Goal: Information Seeking & Learning: Learn about a topic

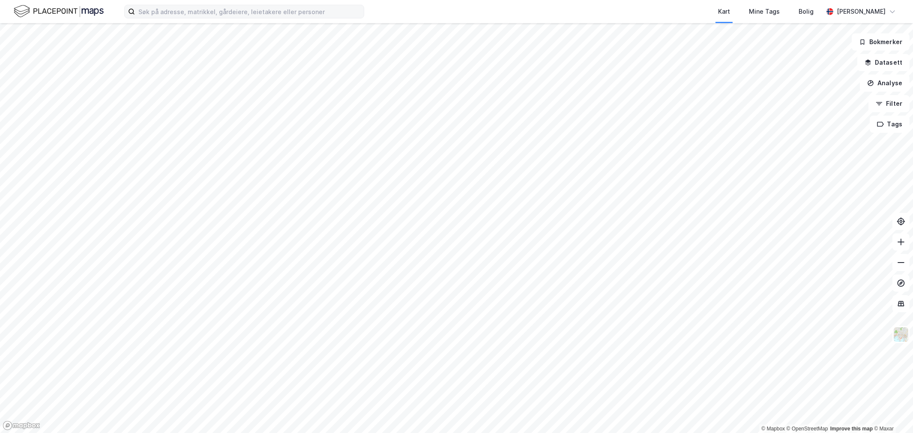
click at [169, 16] on label at bounding box center [244, 12] width 240 height 14
click at [169, 16] on input at bounding box center [249, 11] width 229 height 13
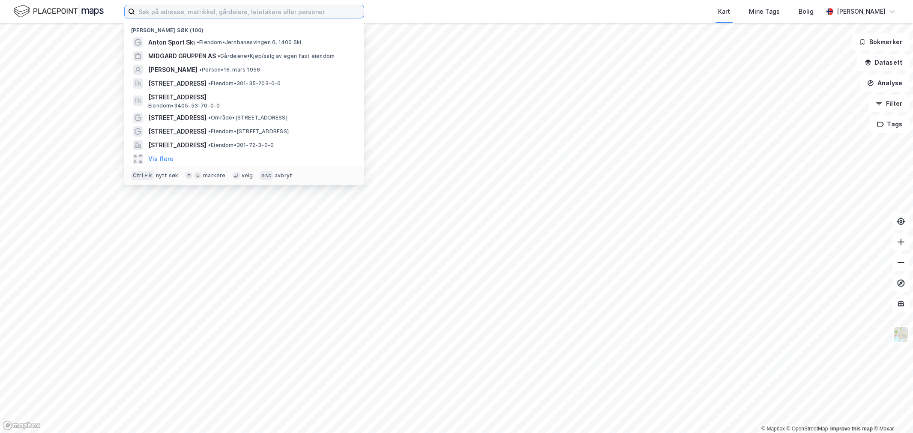
click at [170, 13] on input at bounding box center [249, 11] width 229 height 13
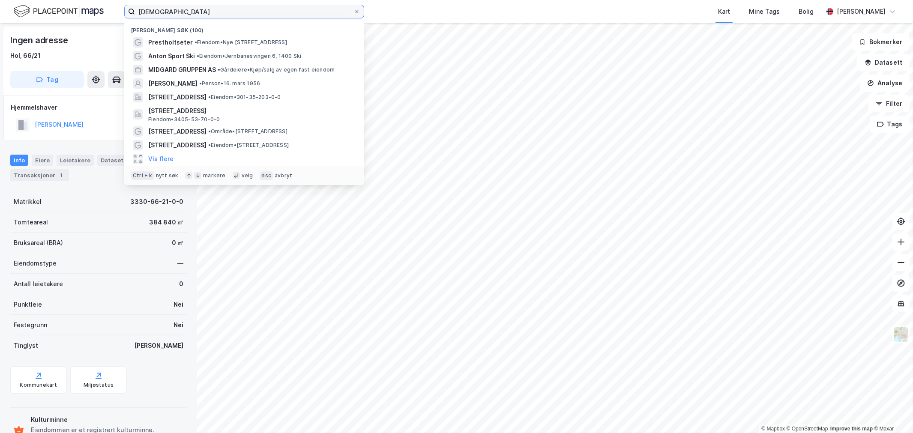
click at [185, 9] on input "[DEMOGRAPHIC_DATA]" at bounding box center [244, 11] width 219 height 13
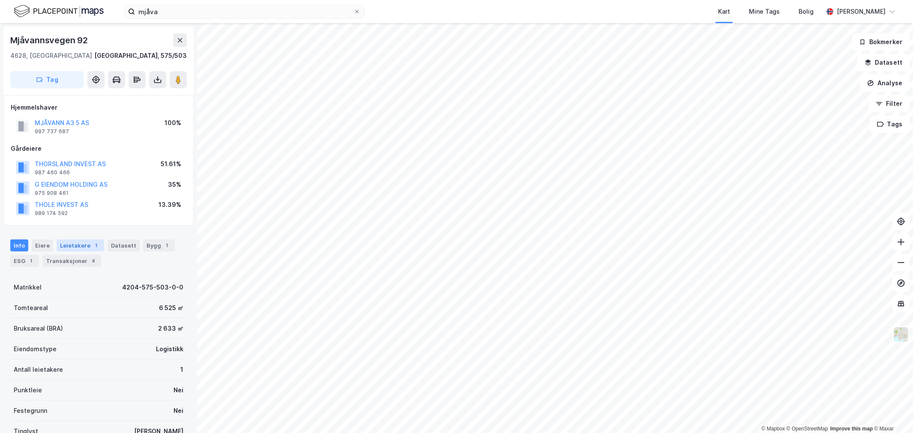
click at [79, 241] on div "Leietakere 1" at bounding box center [81, 246] width 48 height 12
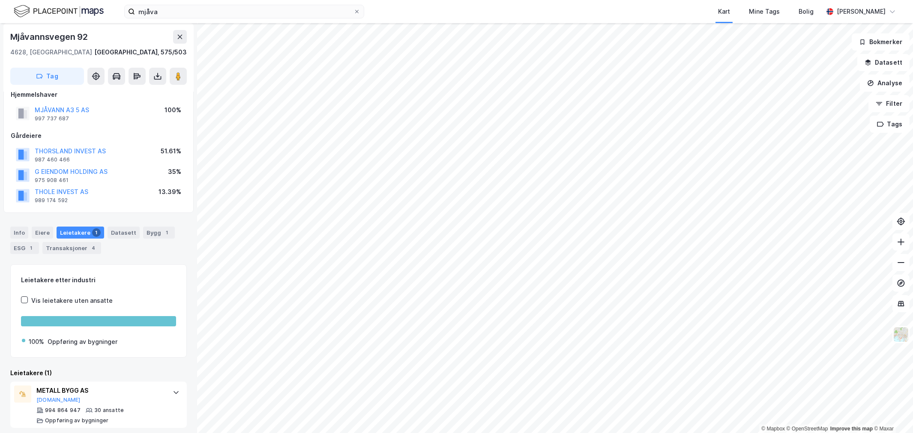
scroll to position [18, 0]
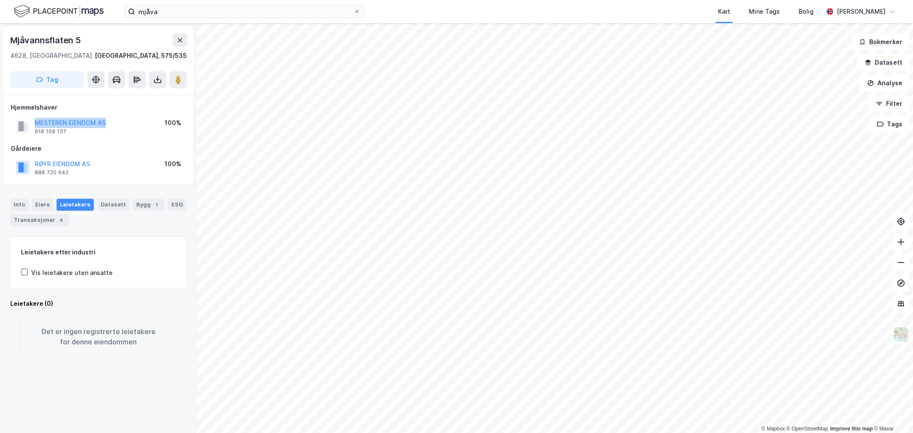
drag, startPoint x: 122, startPoint y: 123, endPoint x: 7, endPoint y: 125, distance: 114.9
click at [7, 125] on div "Hjemmelshaver MESTEREN EIENDOM AS 918 109 137 100% Gårdeiere RØYR EIENDOM AS 88…" at bounding box center [98, 140] width 190 height 90
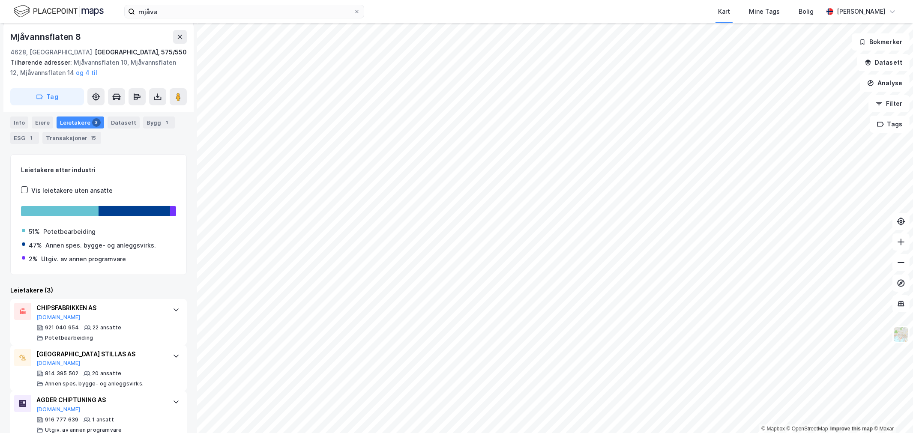
scroll to position [216, 0]
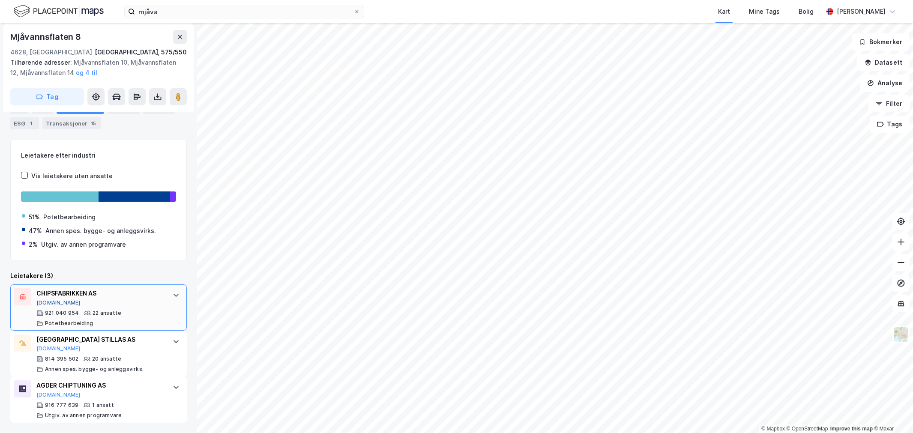
click at [45, 302] on button "[DOMAIN_NAME]" at bounding box center [58, 303] width 44 height 7
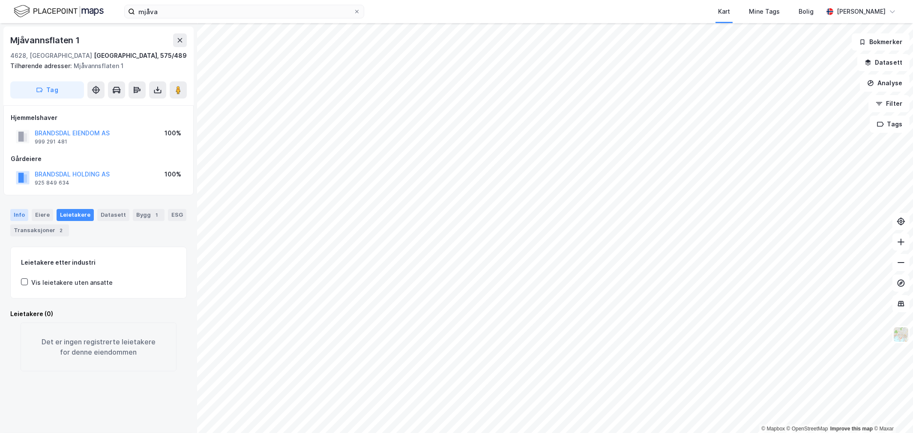
click at [22, 216] on div "Info" at bounding box center [19, 215] width 18 height 12
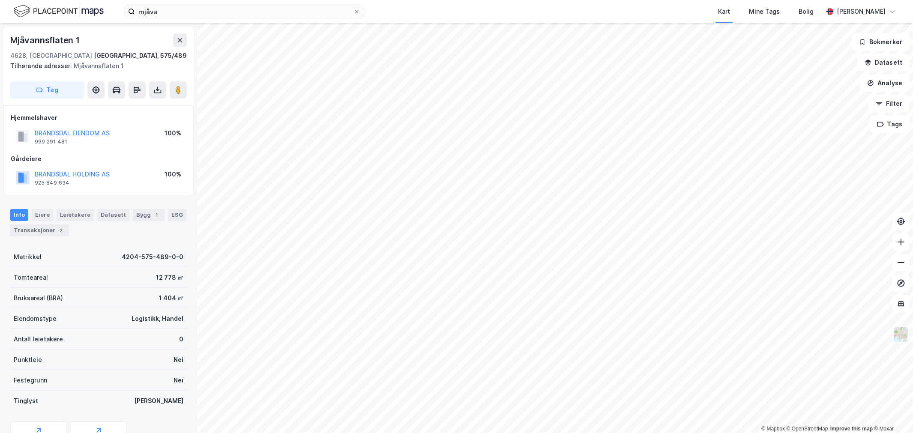
scroll to position [33, 0]
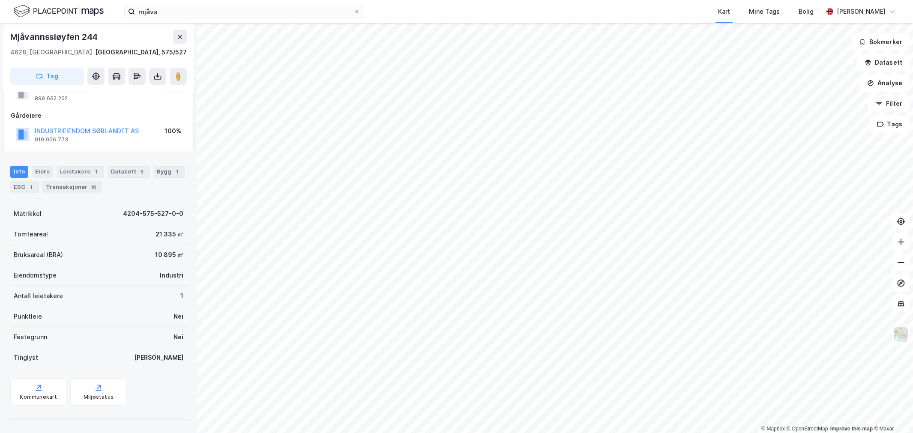
scroll to position [33, 0]
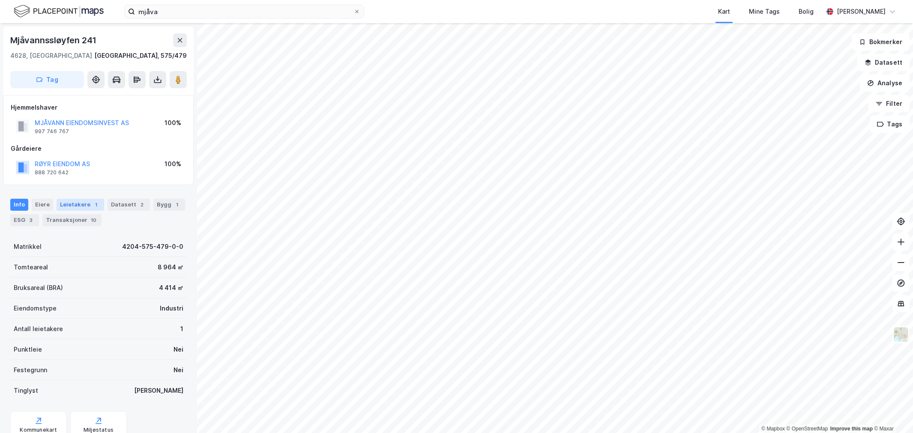
click at [73, 203] on div "Leietakere 1" at bounding box center [81, 205] width 48 height 12
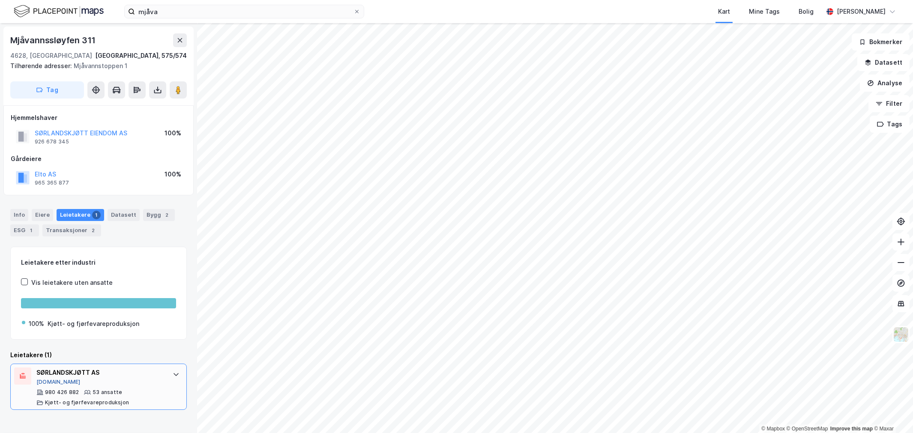
click at [49, 380] on button "[DOMAIN_NAME]" at bounding box center [58, 382] width 44 height 7
drag, startPoint x: 123, startPoint y: 371, endPoint x: 31, endPoint y: 377, distance: 92.3
click at [31, 377] on div "SØRLANDSKJØTT AS [DOMAIN_NAME] 980 426 882 53 ansatte Kjøtt- og fjørfevareprodu…" at bounding box center [98, 387] width 177 height 46
copy div "SØRLANDSKJØTT AS"
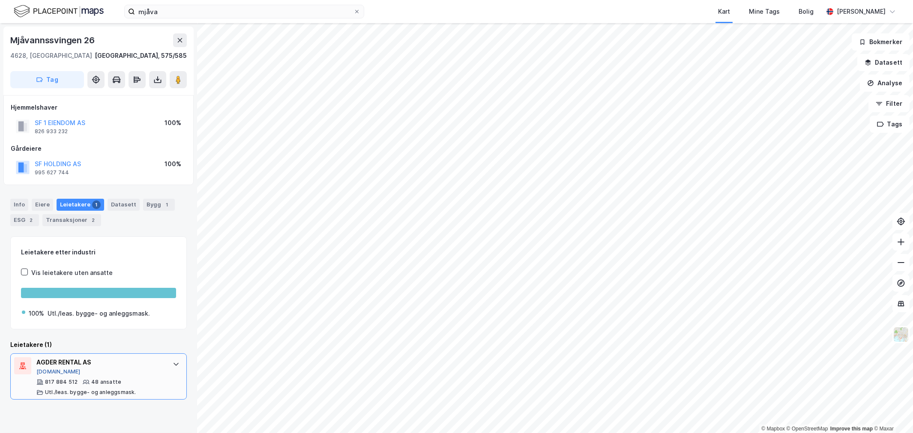
click at [43, 369] on button "[DOMAIN_NAME]" at bounding box center [58, 372] width 44 height 7
drag, startPoint x: 109, startPoint y: 365, endPoint x: 35, endPoint y: 363, distance: 74.2
click at [35, 363] on div "AGDER RENTAL AS [DOMAIN_NAME] 817 884 512 48 ansatte Utl./leas. bygge- og anleg…" at bounding box center [98, 377] width 177 height 46
copy div "AGDER RENTAL AS"
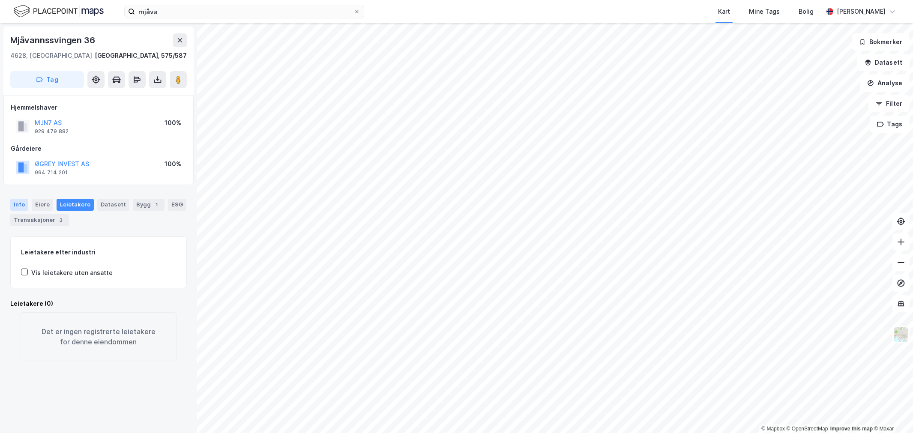
click at [20, 200] on div "Info" at bounding box center [19, 205] width 18 height 12
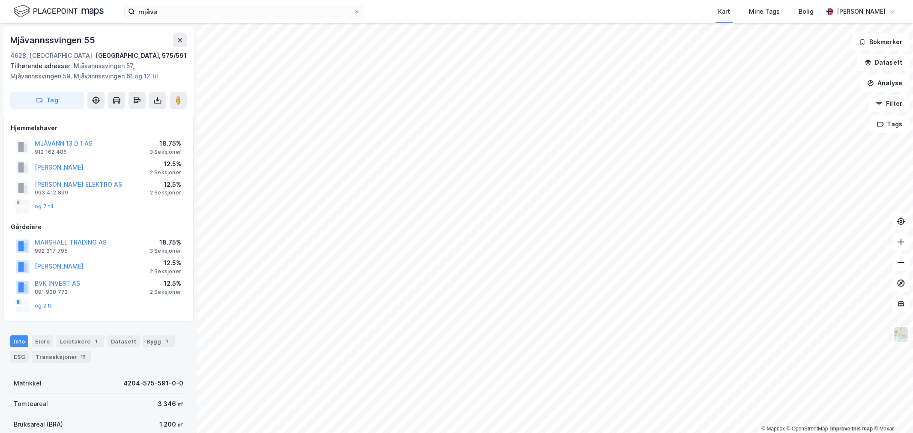
scroll to position [1, 0]
click at [87, 340] on div "Leietakere 1" at bounding box center [81, 340] width 48 height 12
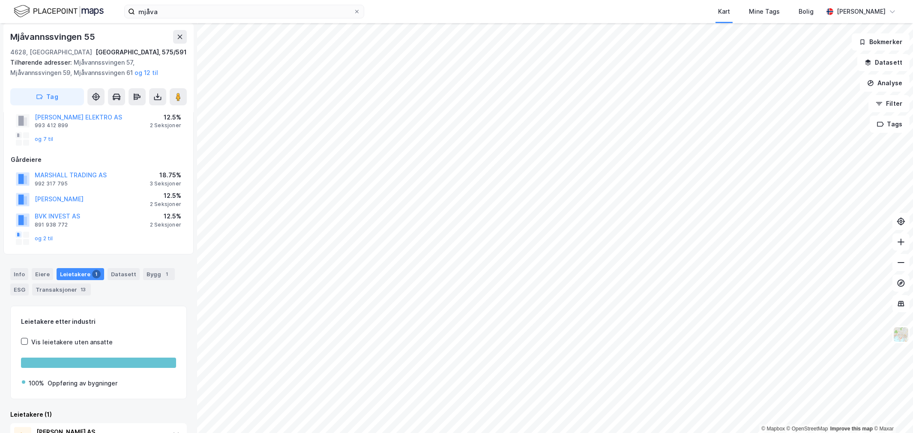
scroll to position [114, 0]
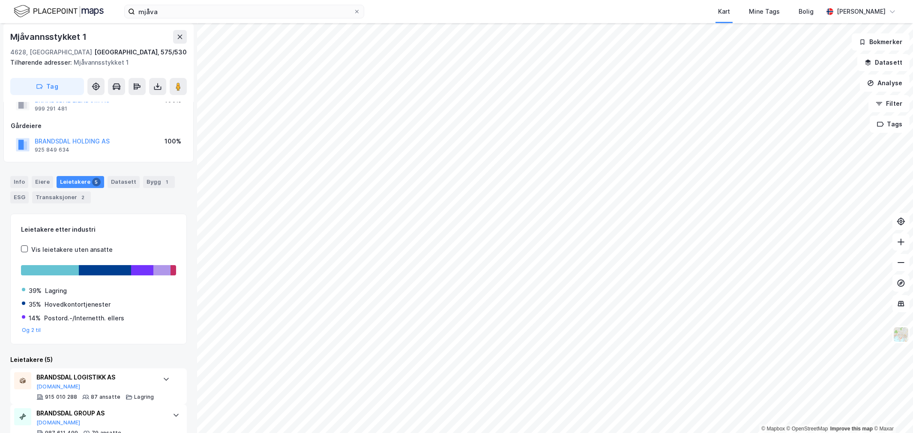
scroll to position [48, 0]
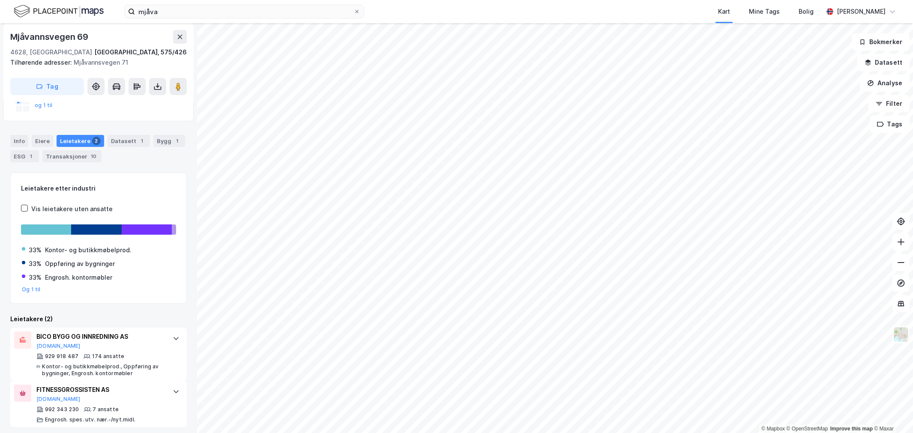
scroll to position [136, 0]
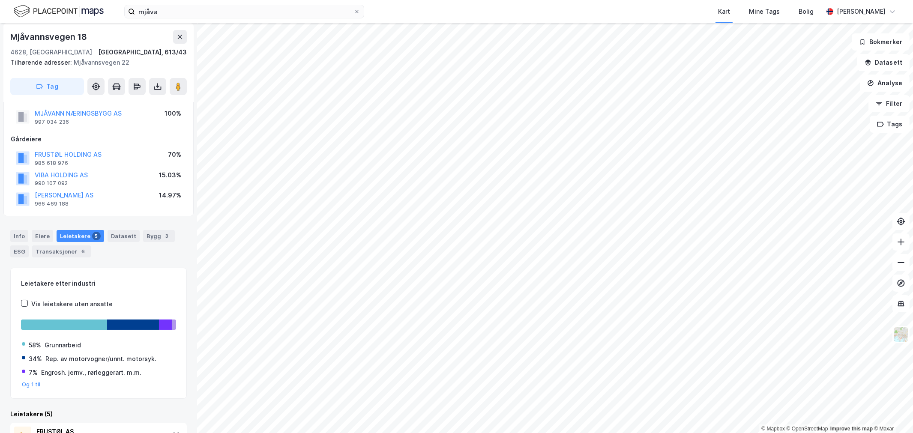
scroll to position [163, 0]
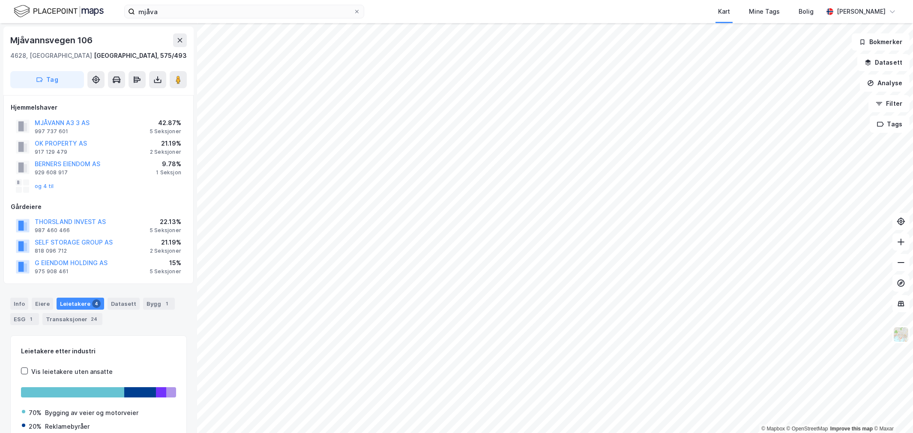
scroll to position [67, 0]
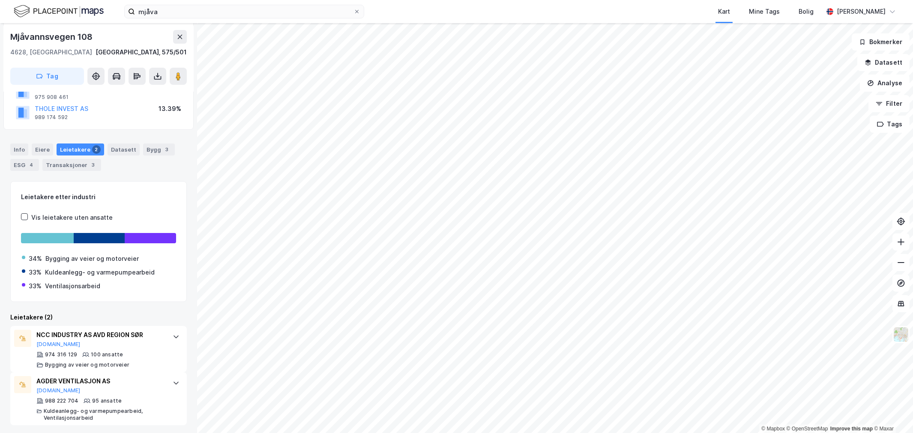
scroll to position [99, 0]
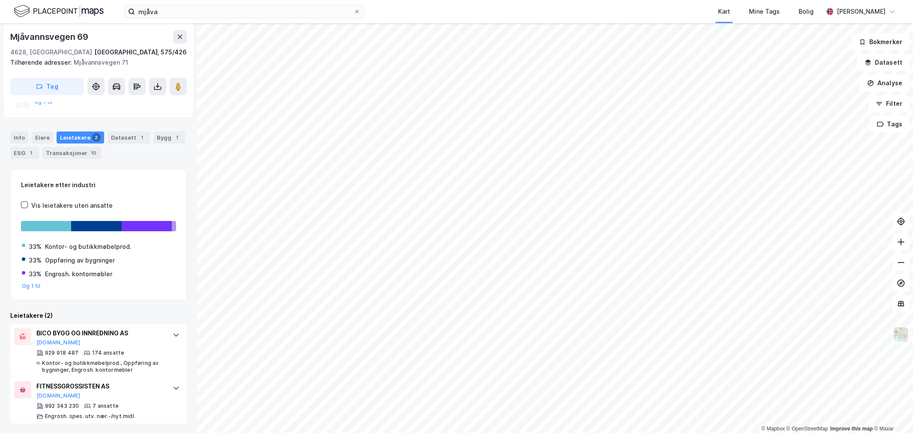
scroll to position [136, 0]
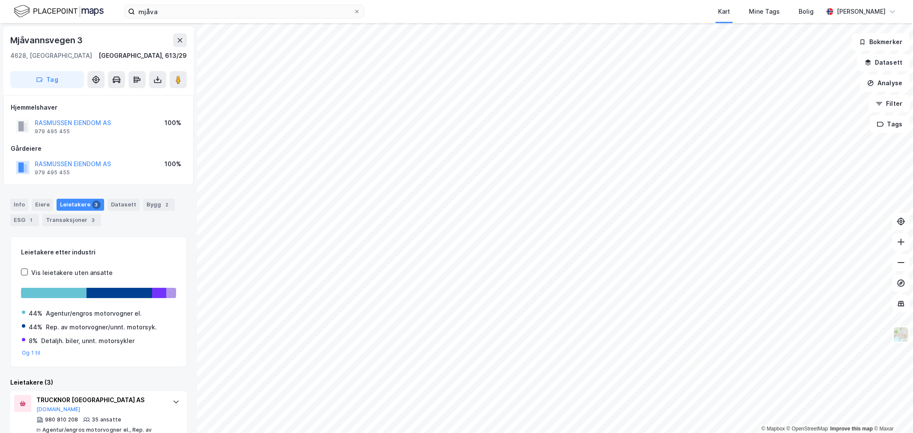
scroll to position [48, 0]
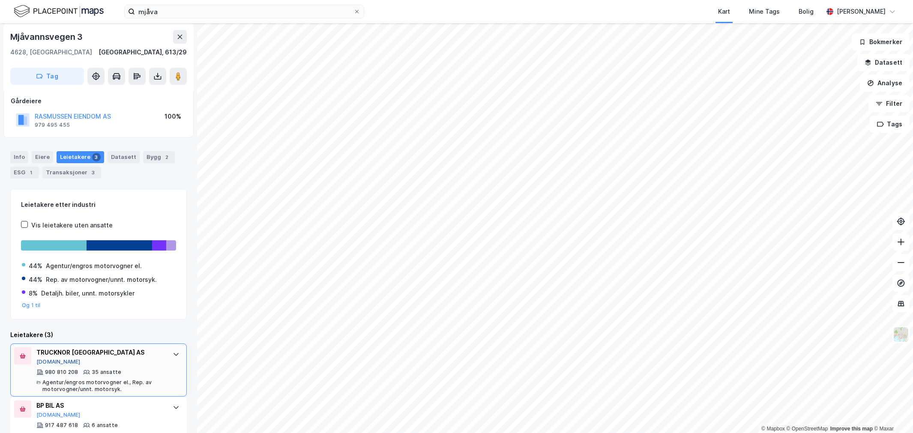
click at [39, 359] on button "[DOMAIN_NAME]" at bounding box center [58, 362] width 44 height 7
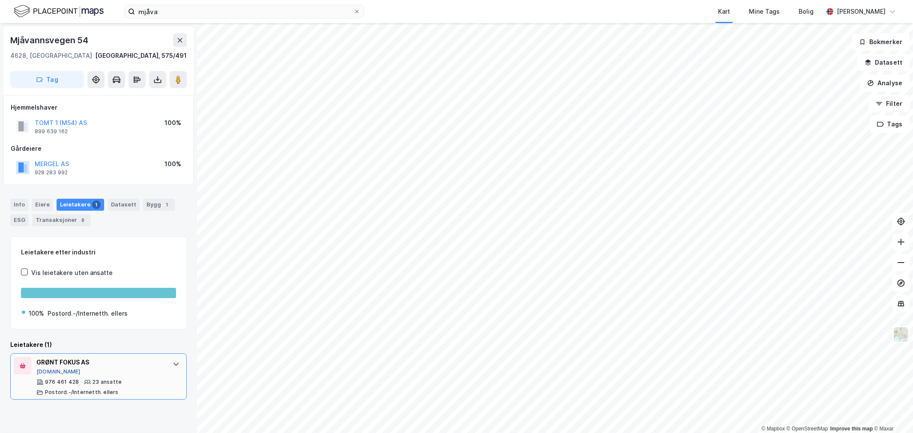
click at [51, 374] on button "[DOMAIN_NAME]" at bounding box center [58, 372] width 44 height 7
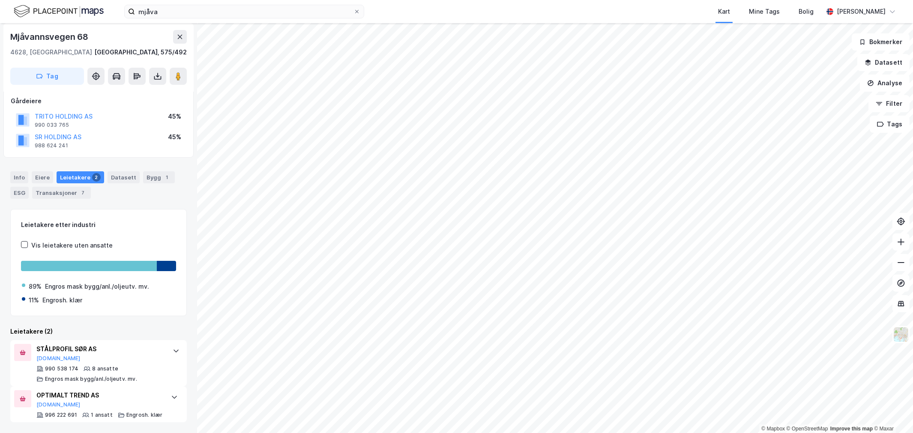
scroll to position [57, 0]
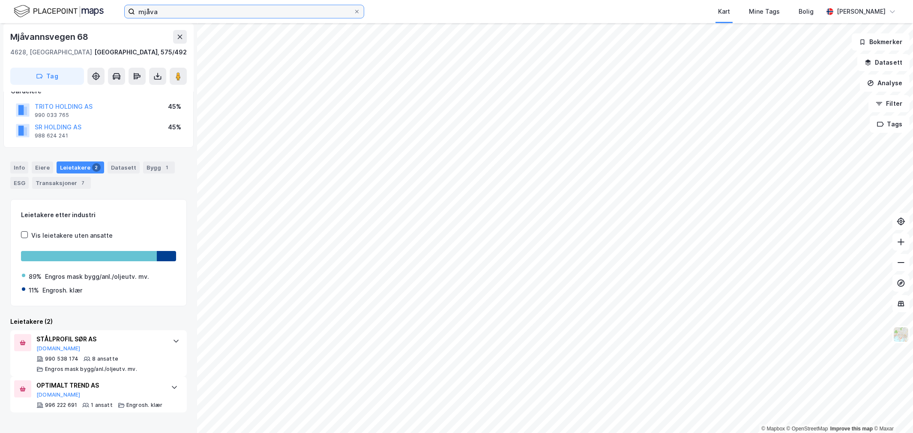
click at [217, 16] on input "mjåva" at bounding box center [244, 11] width 219 height 13
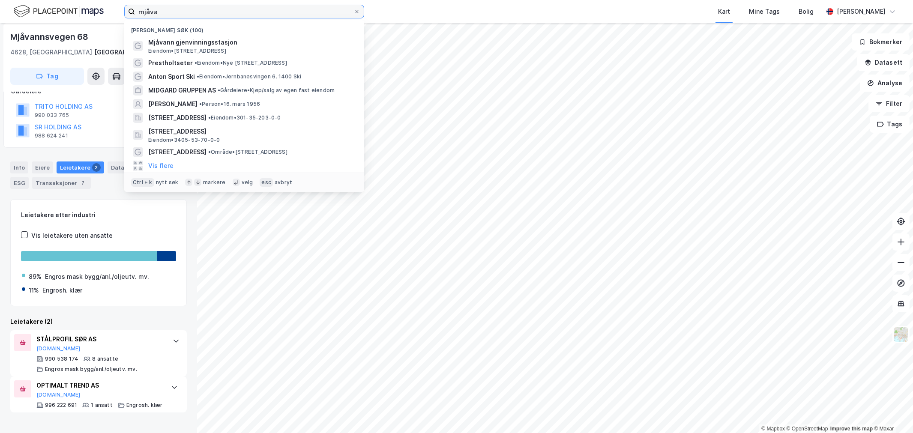
click at [219, 15] on input "mjåva" at bounding box center [244, 11] width 219 height 13
paste input "Utleiekompaniet AS"
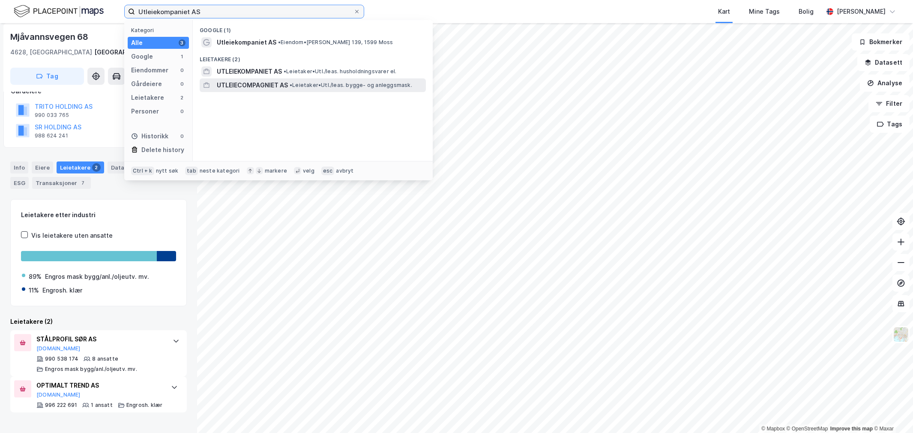
type input "Utleiekompaniet AS"
click at [275, 86] on span "UTLEIECOMPAGNIET AS" at bounding box center [252, 85] width 71 height 10
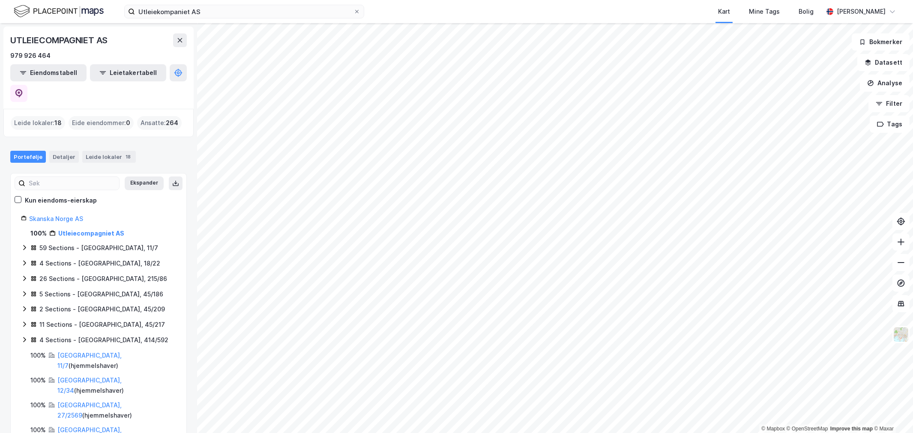
click at [41, 81] on div "UTLEIECOMPAGNIET AS 979 926 464 Eiendomstabell Leietakertabell" at bounding box center [98, 68] width 190 height 82
click at [44, 78] on button "Eiendomstabell" at bounding box center [48, 72] width 76 height 17
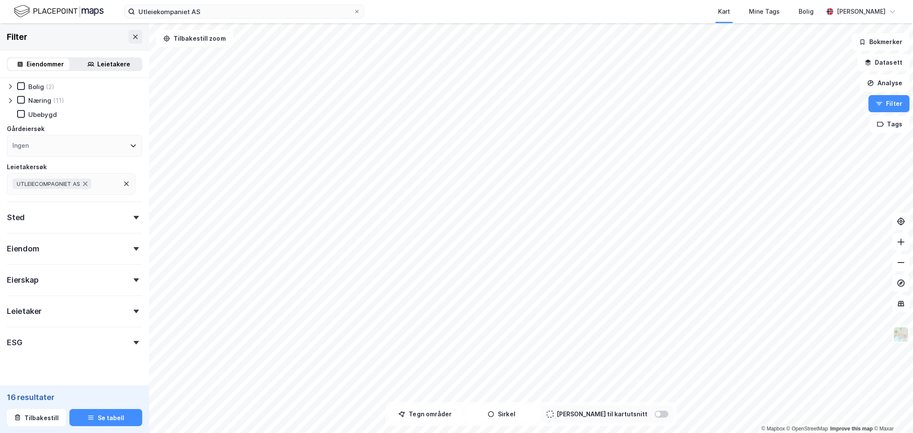
scroll to position [46, 0]
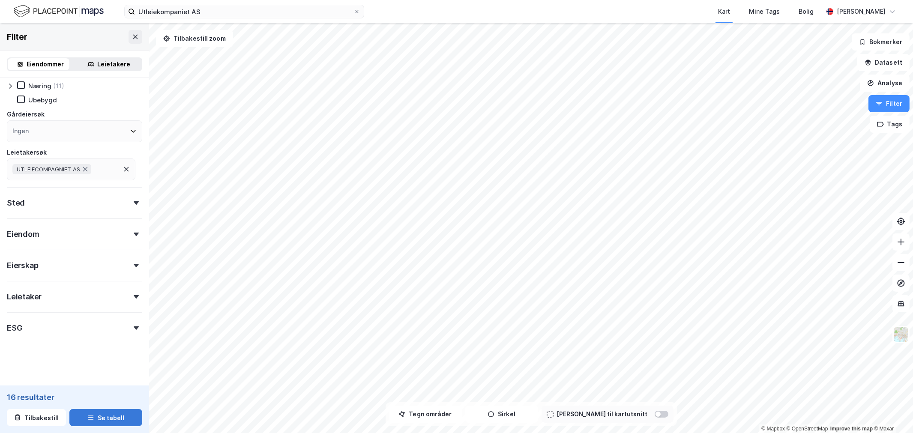
click at [101, 416] on button "Se tabell" at bounding box center [105, 417] width 73 height 17
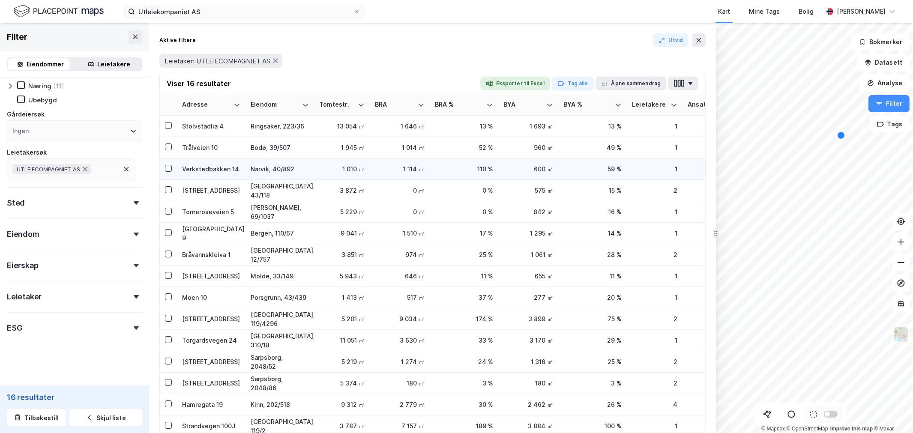
scroll to position [33, 0]
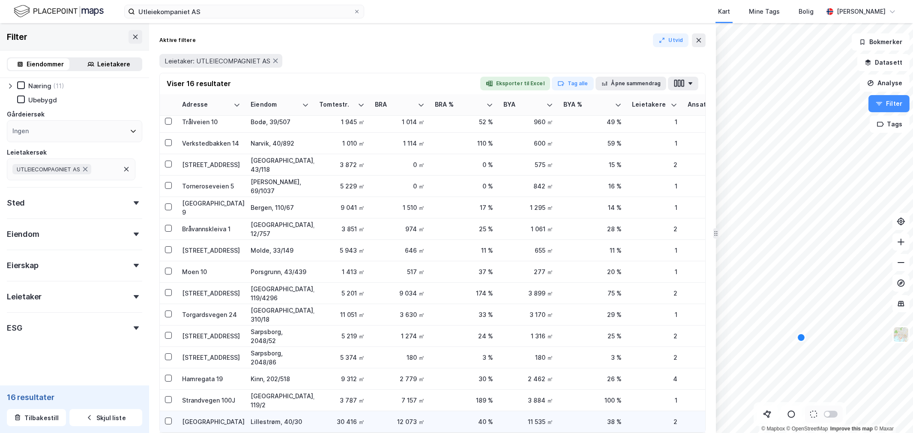
click at [225, 411] on td "[GEOGRAPHIC_DATA]" at bounding box center [211, 421] width 69 height 21
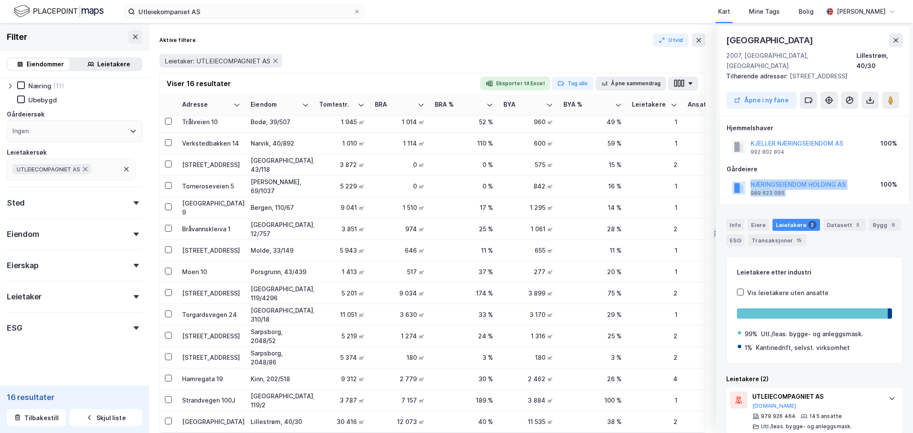
drag, startPoint x: 865, startPoint y: 171, endPoint x: 749, endPoint y: 176, distance: 116.3
click at [749, 178] on div "NÆRINGSEIENDOM HOLDING AS 989 623 095 100%" at bounding box center [815, 188] width 176 height 21
click at [892, 96] on image at bounding box center [891, 100] width 5 height 9
click at [208, 417] on div "[GEOGRAPHIC_DATA]" at bounding box center [211, 421] width 58 height 9
click at [773, 92] on button "Åpne i ny fane" at bounding box center [762, 100] width 70 height 17
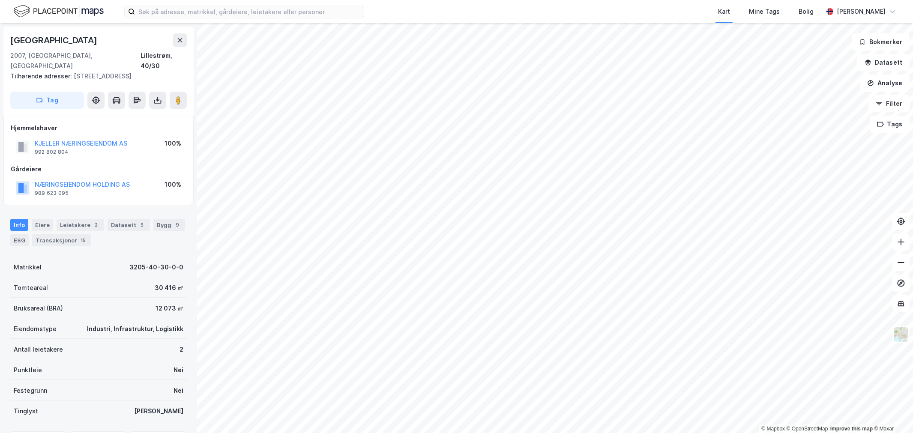
click at [84, 209] on div "Info Eiere Leietakere 2 Datasett 5 Bygg 9 ESG Transaksjoner 15" at bounding box center [98, 229] width 197 height 41
click at [83, 219] on div "Leietakere 2" at bounding box center [81, 225] width 48 height 12
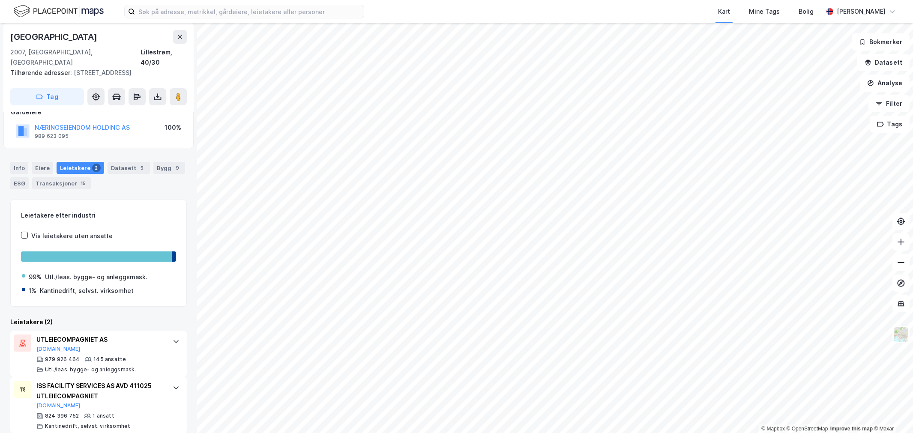
scroll to position [57, 0]
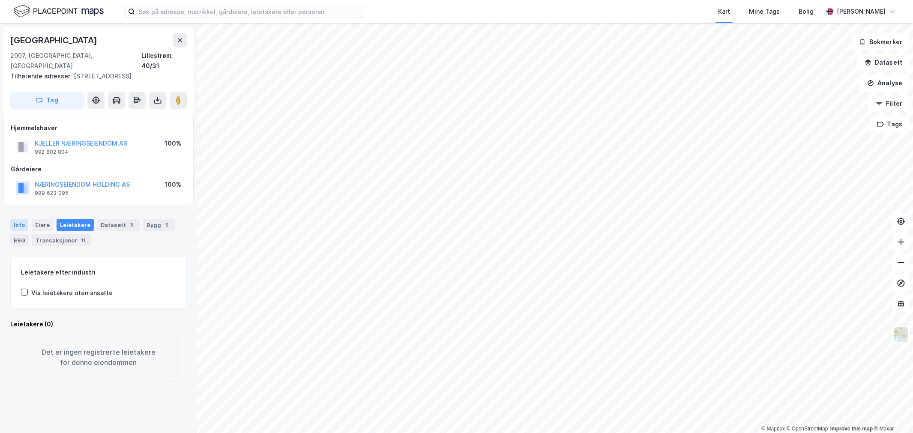
click at [19, 219] on div "Info" at bounding box center [19, 225] width 18 height 12
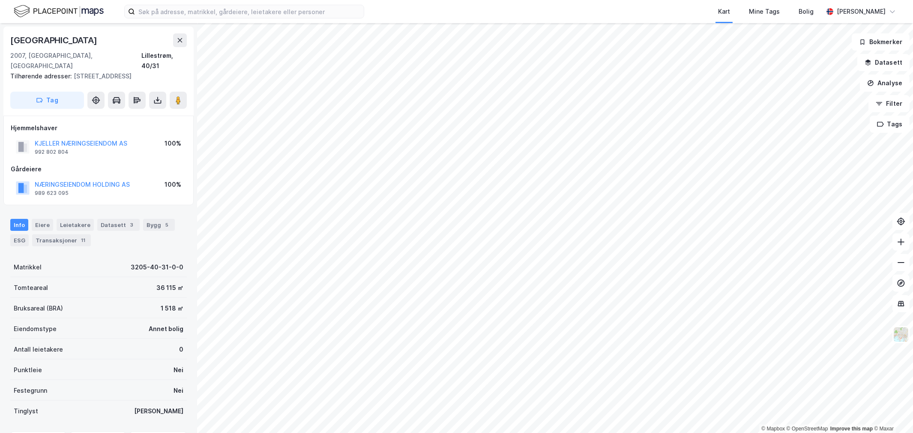
click at [135, 219] on div "Info Eiere Leietakere Datasett 3 Bygg 5 ESG Transaksjoner 11" at bounding box center [98, 232] width 177 height 27
click at [149, 219] on div "Bygg 5" at bounding box center [159, 225] width 32 height 12
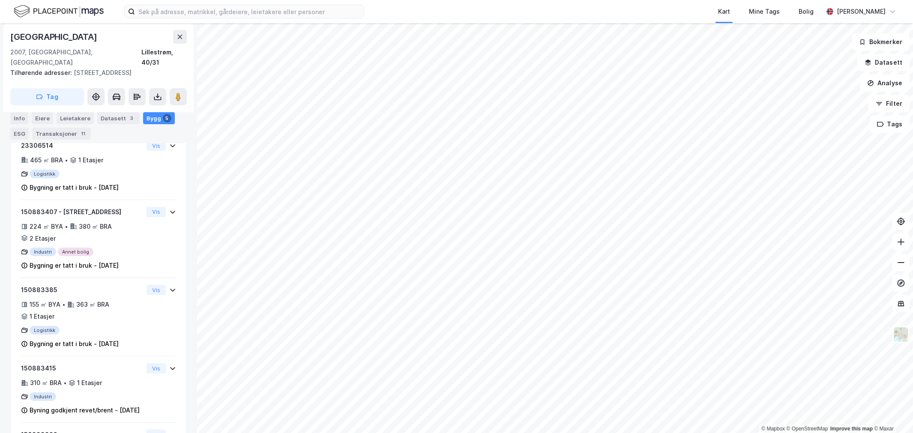
scroll to position [177, 0]
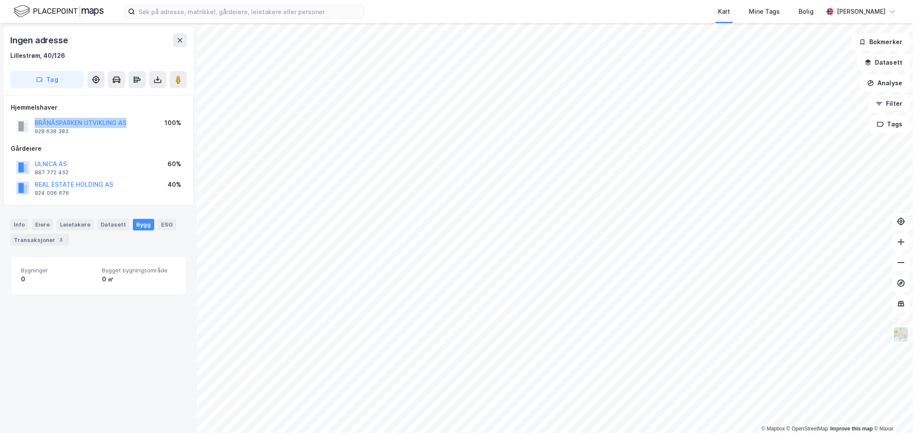
drag, startPoint x: 137, startPoint y: 123, endPoint x: 32, endPoint y: 122, distance: 105.0
click at [32, 122] on div "BRÅNÅSPARKEN UTVIKLING AS 928 638 383 100%" at bounding box center [99, 126] width 176 height 21
click at [18, 220] on div "Info" at bounding box center [19, 224] width 18 height 11
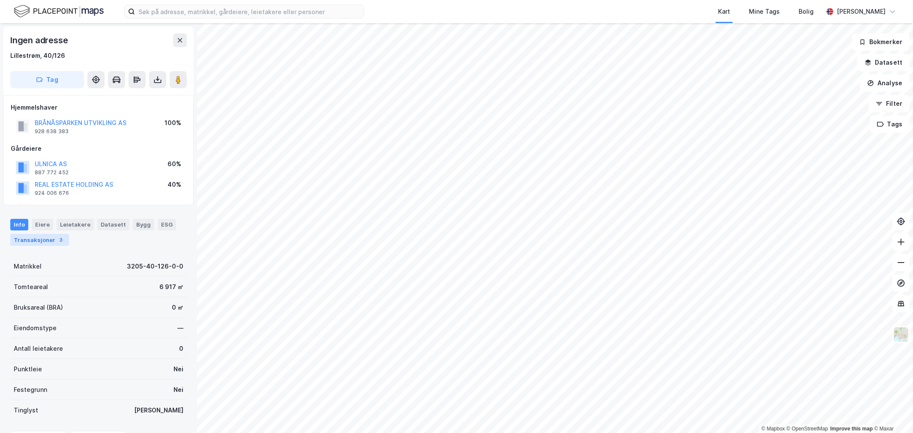
click at [28, 239] on div "Transaksjoner 3" at bounding box center [39, 240] width 59 height 12
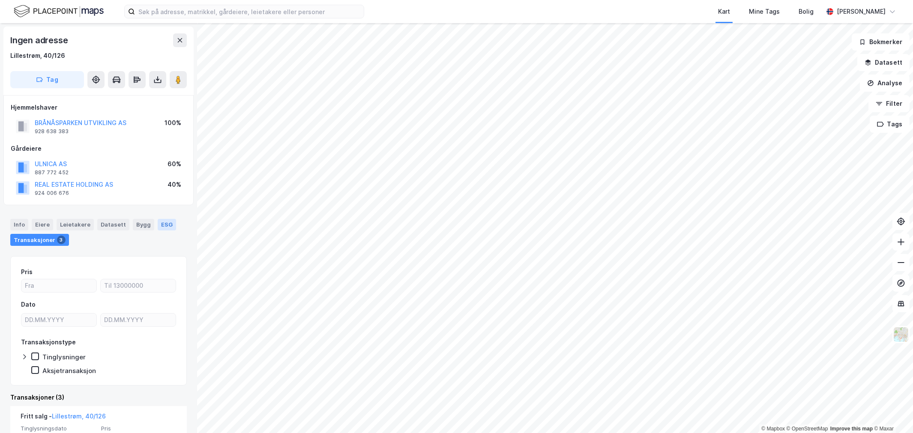
click at [158, 222] on div "ESG" at bounding box center [167, 224] width 18 height 11
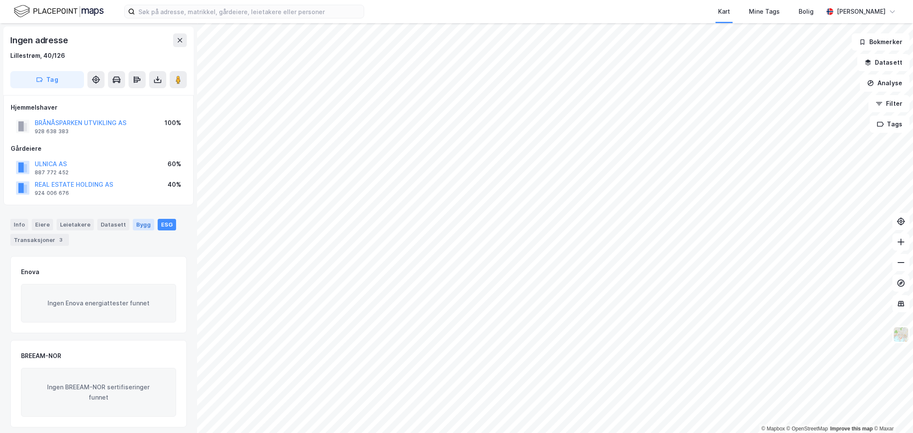
click at [144, 225] on div "Bygg" at bounding box center [143, 224] width 21 height 11
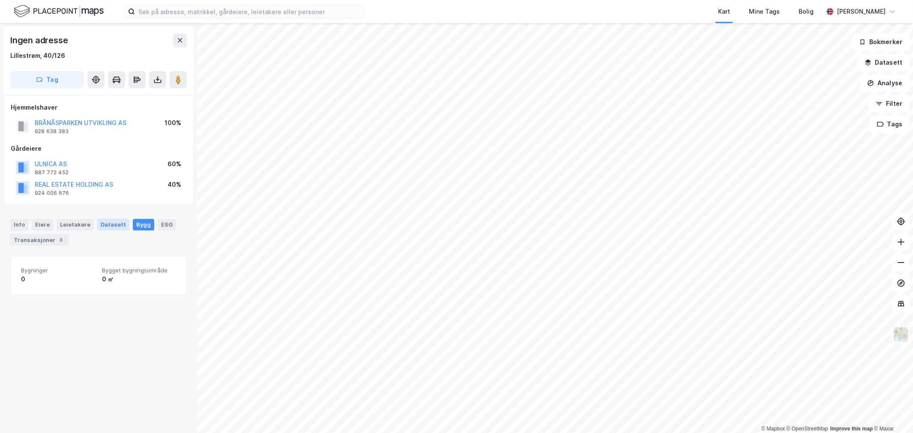
click at [101, 228] on div "Datasett" at bounding box center [113, 224] width 32 height 11
click at [80, 228] on div "Leietakere" at bounding box center [75, 224] width 37 height 11
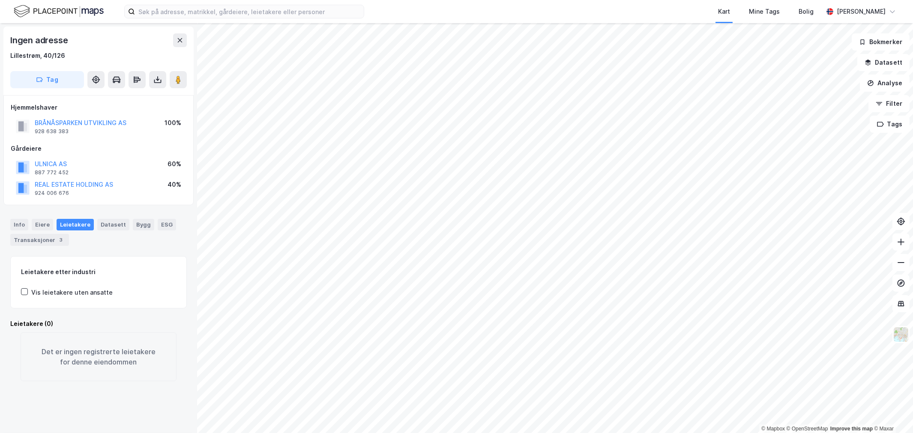
click at [30, 228] on div "Info Eiere Leietakere Datasett Bygg ESG Transaksjoner 3" at bounding box center [98, 232] width 177 height 27
click at [33, 225] on div "Eiere" at bounding box center [42, 224] width 21 height 11
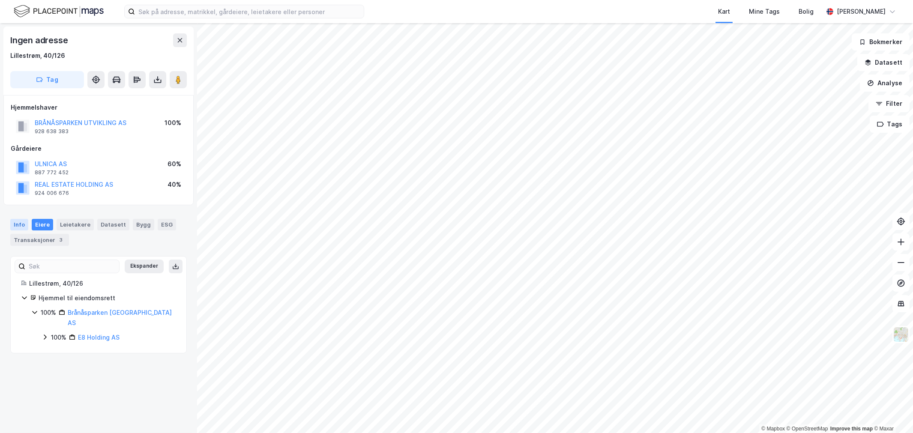
click at [22, 225] on div "Info" at bounding box center [19, 224] width 18 height 11
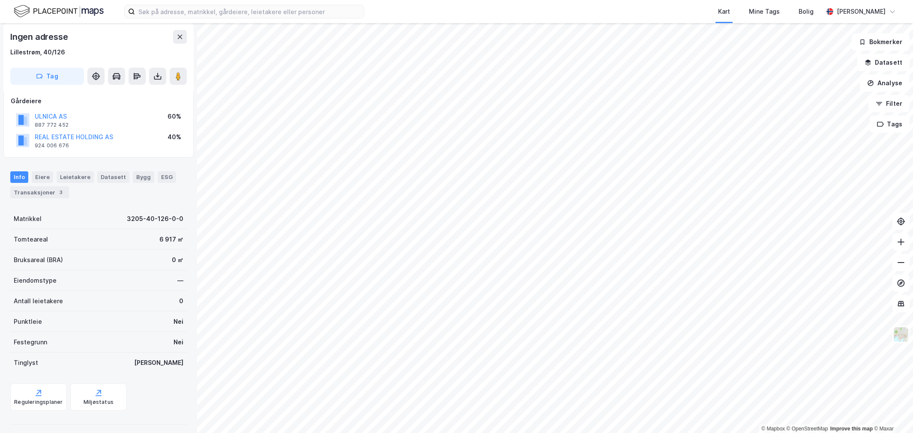
scroll to position [53, 0]
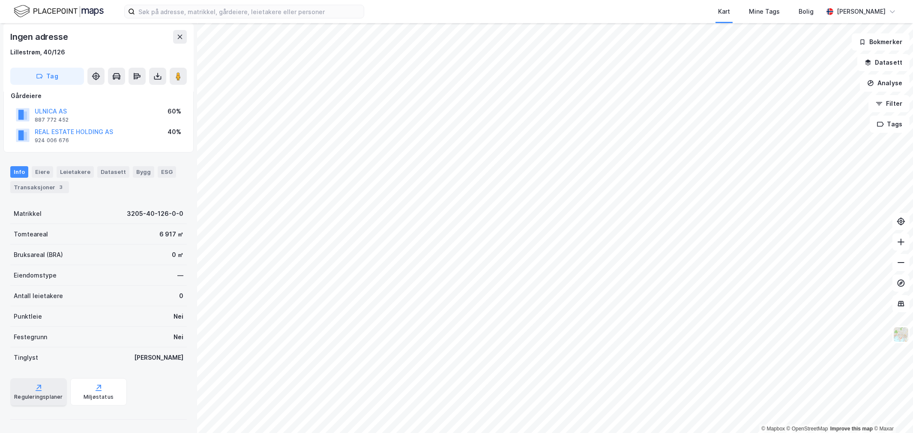
click at [31, 396] on div "Reguleringsplaner" at bounding box center [38, 397] width 48 height 7
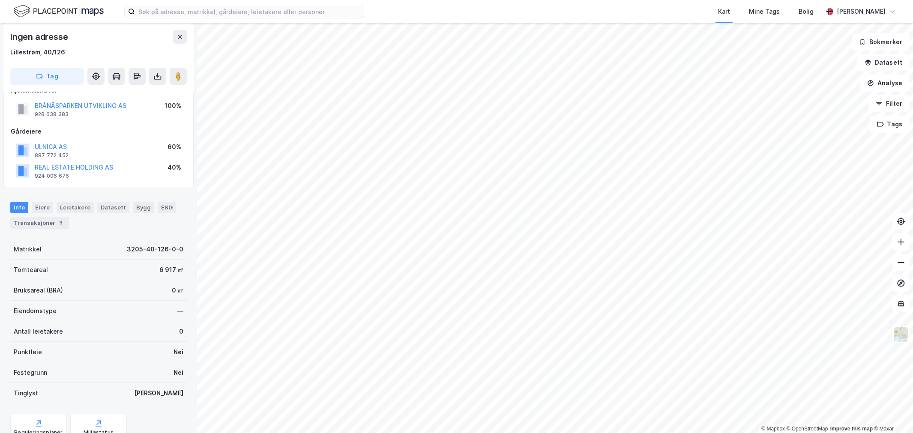
scroll to position [0, 0]
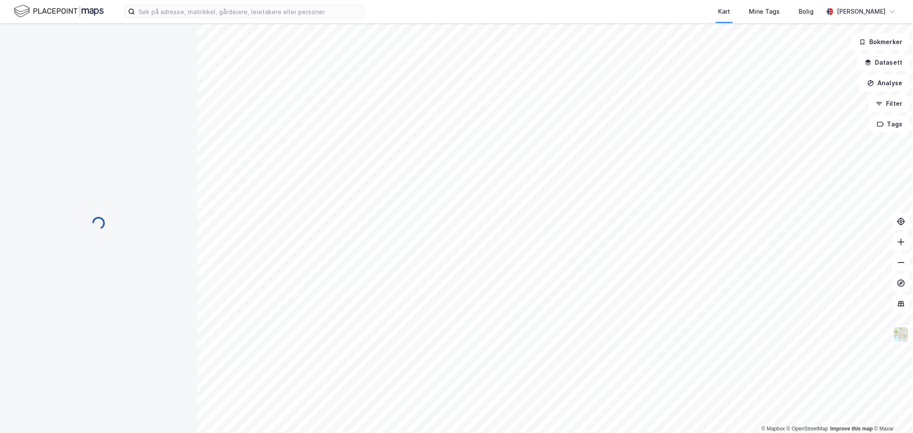
scroll to position [0, 0]
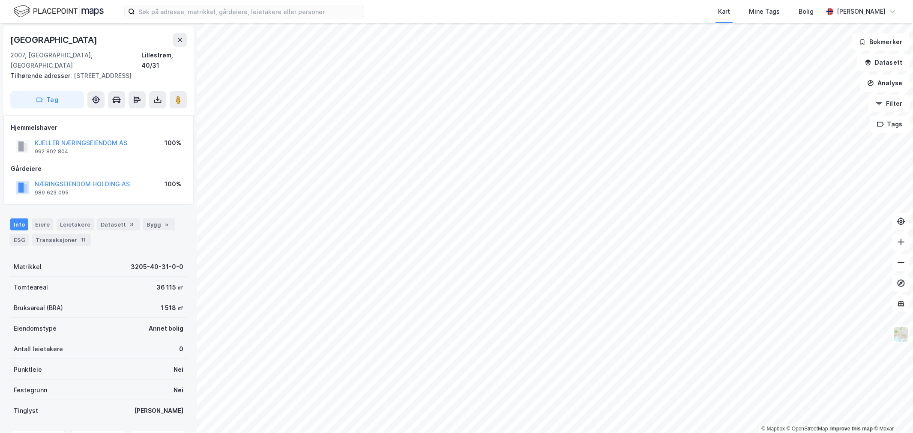
click at [75, 44] on div "Brånåsparken 39" at bounding box center [54, 40] width 89 height 14
copy div "Brånåsparken 39"
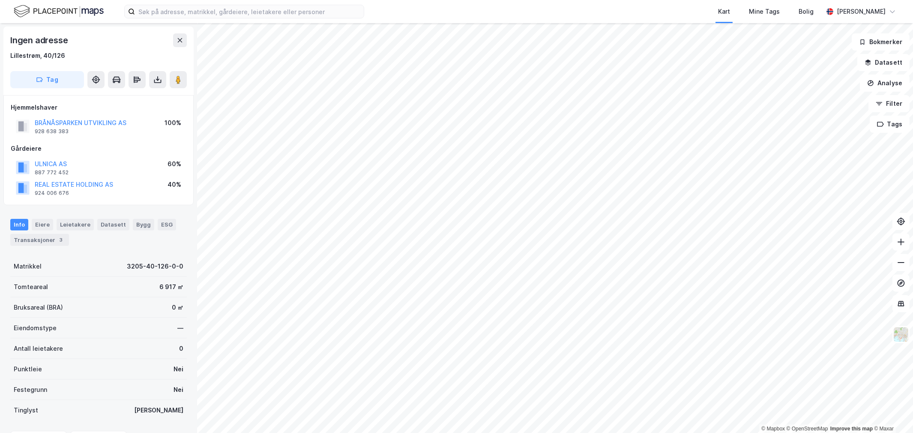
scroll to position [0, 0]
drag, startPoint x: 97, startPoint y: 183, endPoint x: 25, endPoint y: 183, distance: 72.0
click at [25, 183] on div "REAL ESTATE HOLDING AS 924 006 676 40%" at bounding box center [99, 187] width 176 height 21
click at [222, 13] on input at bounding box center [249, 11] width 229 height 13
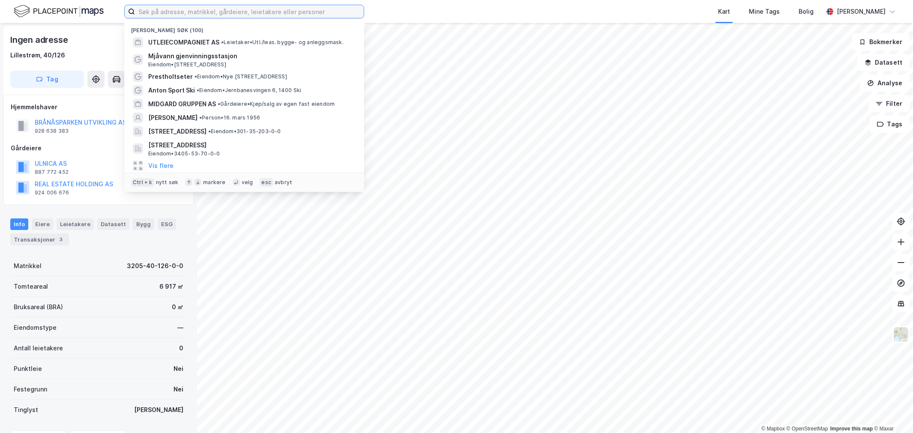
paste input "Drammen Fjordpark Invest AS"
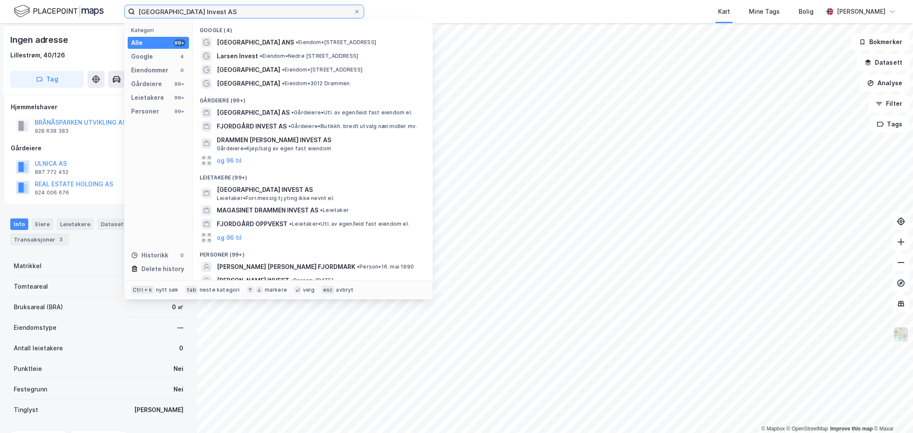
type input "Drammen Fjordpark Invest AS"
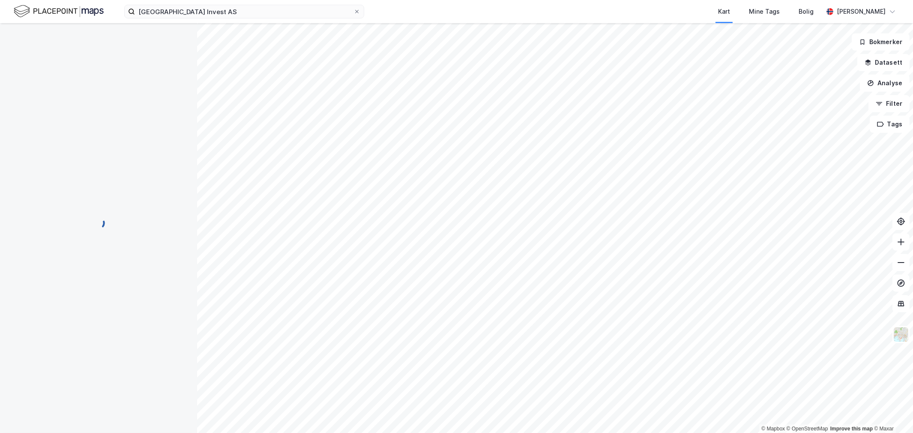
scroll to position [0, 0]
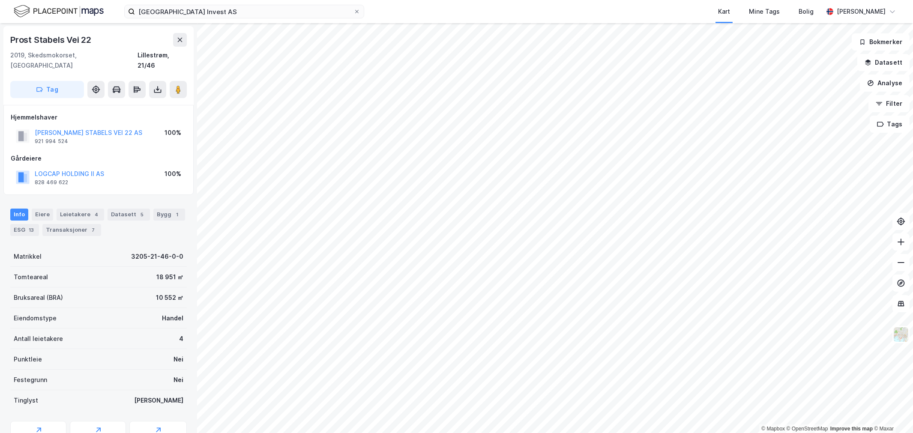
scroll to position [0, 0]
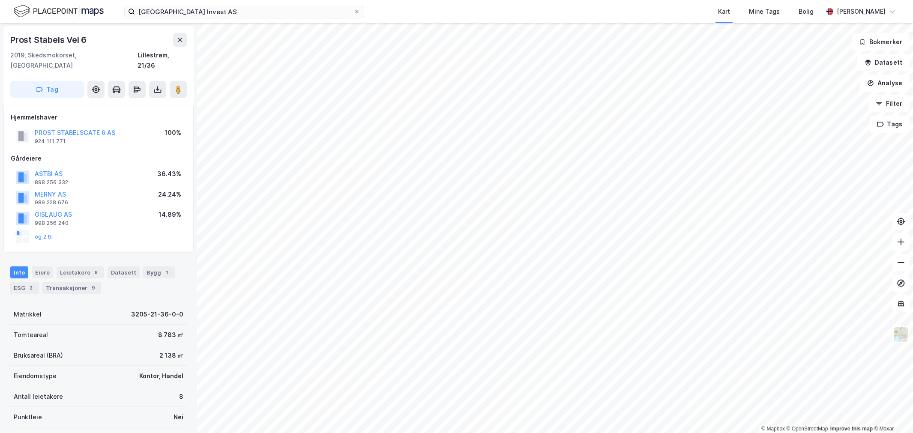
scroll to position [0, 0]
drag, startPoint x: 112, startPoint y: 120, endPoint x: 179, endPoint y: 135, distance: 68.9
click at [180, 136] on div "Hjemmelshaver PROST STABELSGATE 6 AS 924 111 771 100% Gårdeiere ASTBI AS 898 25…" at bounding box center [99, 178] width 176 height 133
drag, startPoint x: 135, startPoint y: 120, endPoint x: 53, endPoint y: 123, distance: 82.8
click at [27, 126] on div "PROST STABELSGATE 6 AS 924 111 771 100%" at bounding box center [99, 136] width 176 height 21
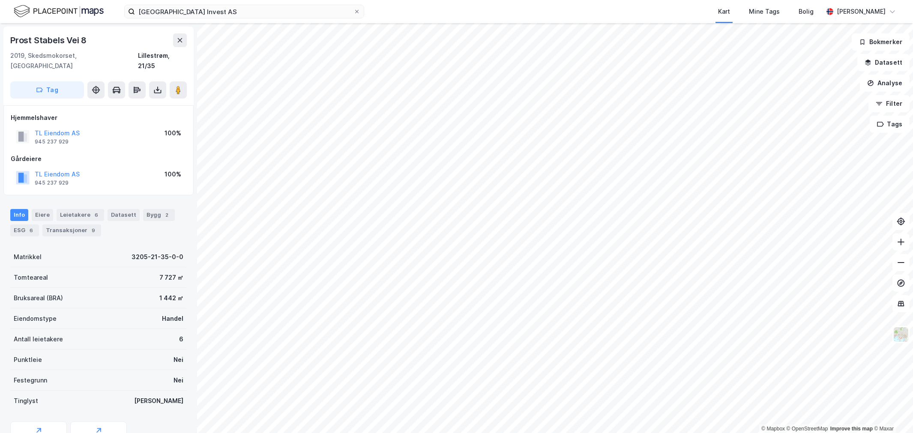
scroll to position [0, 0]
drag, startPoint x: 108, startPoint y: 160, endPoint x: 27, endPoint y: 165, distance: 81.2
click at [27, 167] on div "HANILA EIENDOM AS 986 389 415 100%" at bounding box center [99, 177] width 176 height 21
drag, startPoint x: 129, startPoint y: 117, endPoint x: 26, endPoint y: 115, distance: 103.3
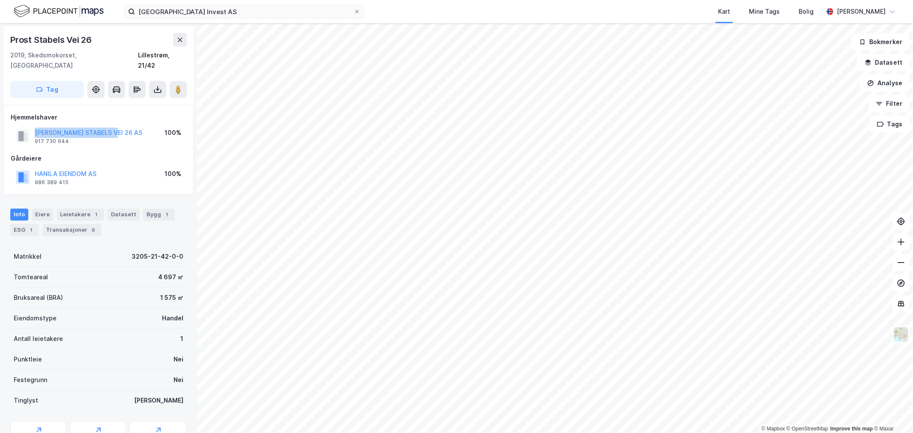
click at [23, 126] on div "PROST STABELS VEI 26 AS 917 730 644 100%" at bounding box center [99, 136] width 176 height 21
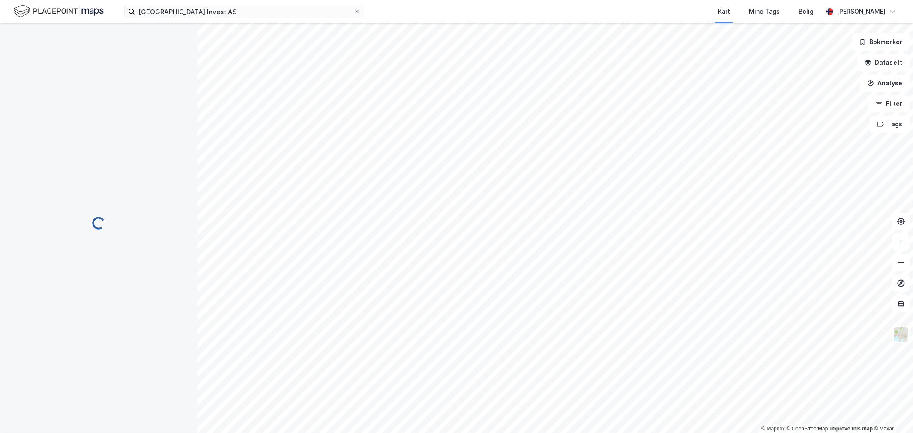
scroll to position [0, 0]
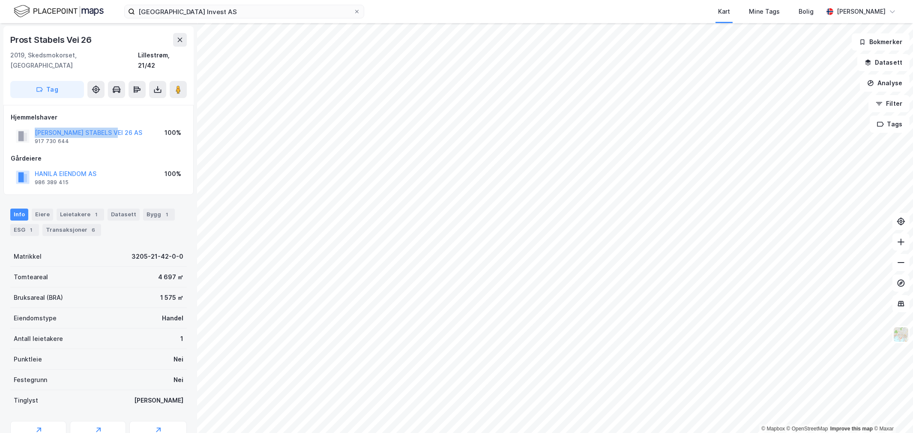
drag, startPoint x: 114, startPoint y: 113, endPoint x: 121, endPoint y: 121, distance: 11.3
click at [121, 121] on div "Hjemmelshaver PROST STABELS VEI 26 AS 917 730 644 100%" at bounding box center [99, 129] width 176 height 34
